Goal: Task Accomplishment & Management: Use online tool/utility

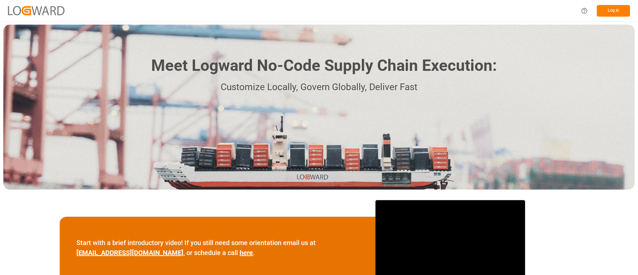
click at [614, 11] on button "Log In" at bounding box center [613, 11] width 33 height 12
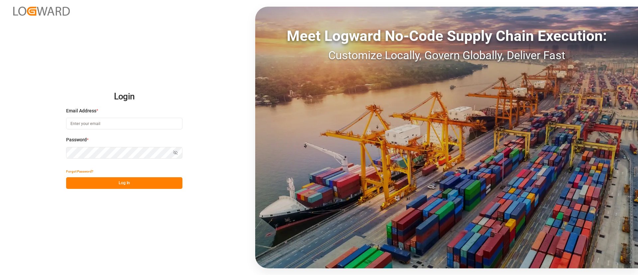
click at [143, 127] on input at bounding box center [124, 124] width 116 height 12
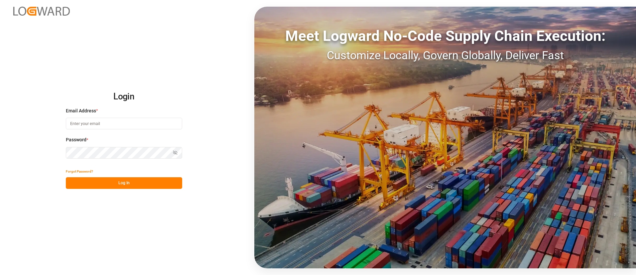
type input "[PERSON_NAME][EMAIL_ADDRESS][DOMAIN_NAME]"
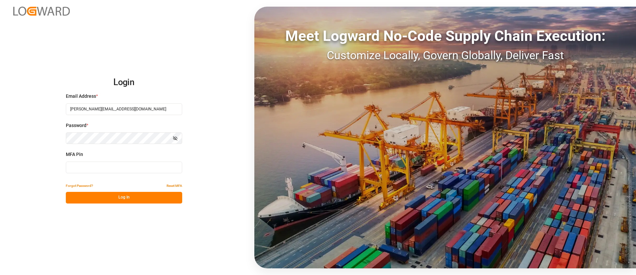
type input "847308"
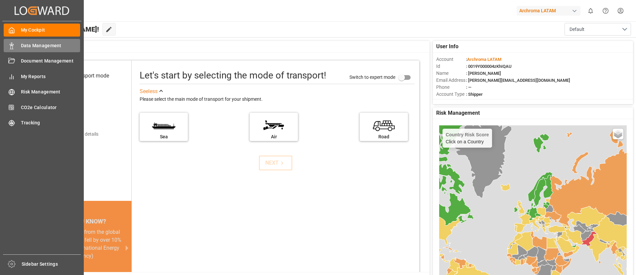
click at [24, 45] on span "Data Management" at bounding box center [50, 45] width 59 height 7
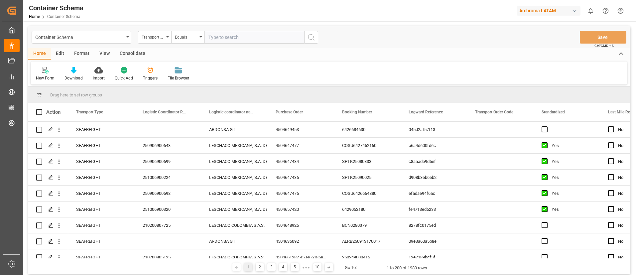
click at [104, 56] on div "View" at bounding box center [104, 53] width 20 height 11
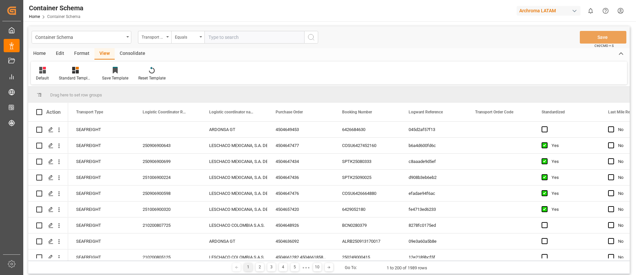
click at [61, 55] on div "Edit" at bounding box center [60, 53] width 18 height 11
click at [142, 74] on div "Schema Edit" at bounding box center [147, 73] width 33 height 15
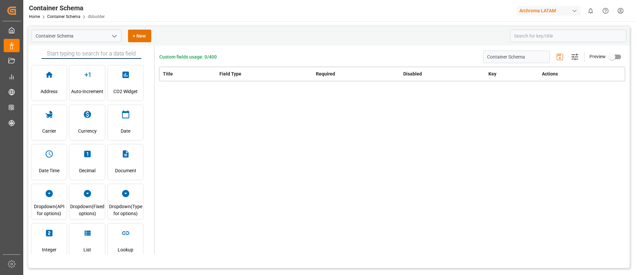
type input "Container Schema"
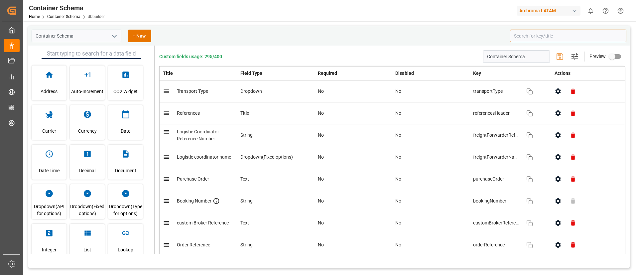
click at [532, 33] on input at bounding box center [568, 36] width 116 height 13
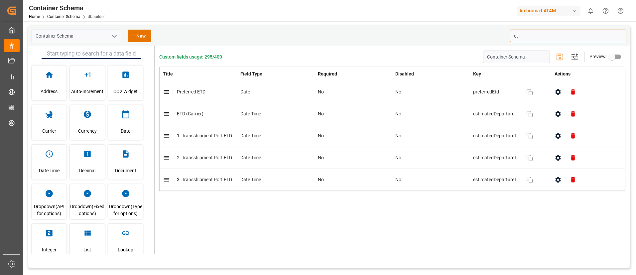
type input "e"
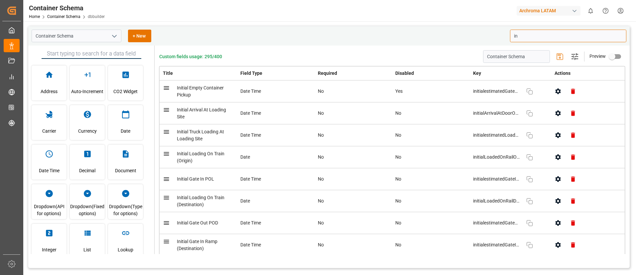
type input "i"
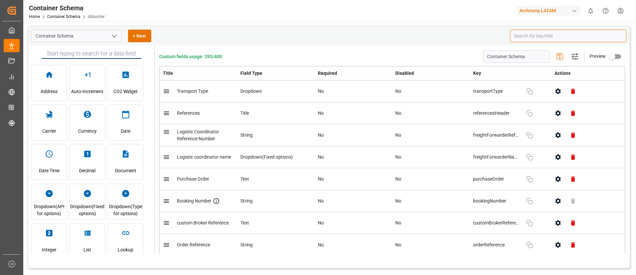
click at [530, 36] on input at bounding box center [568, 36] width 116 height 13
